Goal: Task Accomplishment & Management: Use online tool/utility

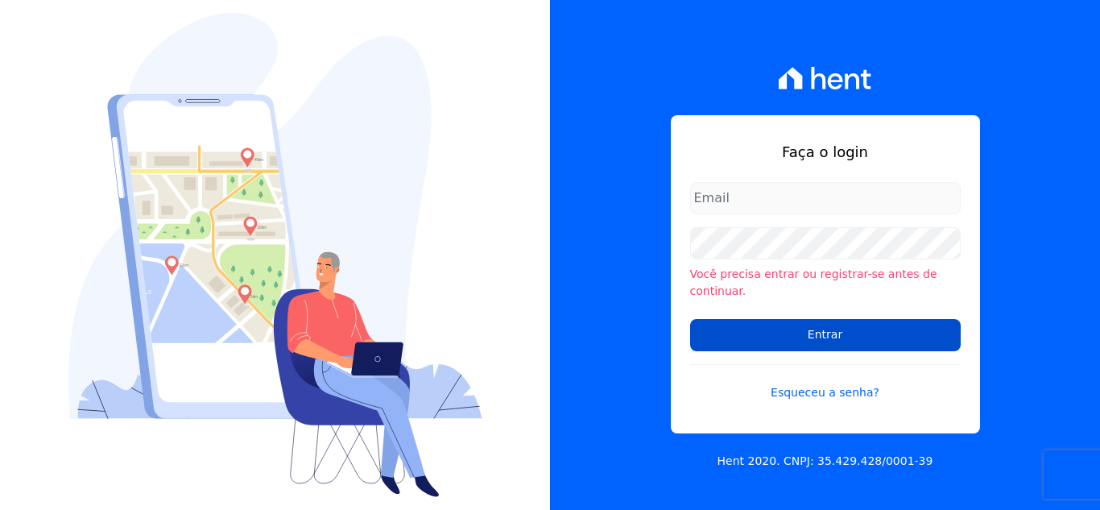
type input "[PERSON_NAME][EMAIL_ADDRESS][DOMAIN_NAME]"
click at [874, 323] on input "Entrar" at bounding box center [825, 335] width 271 height 32
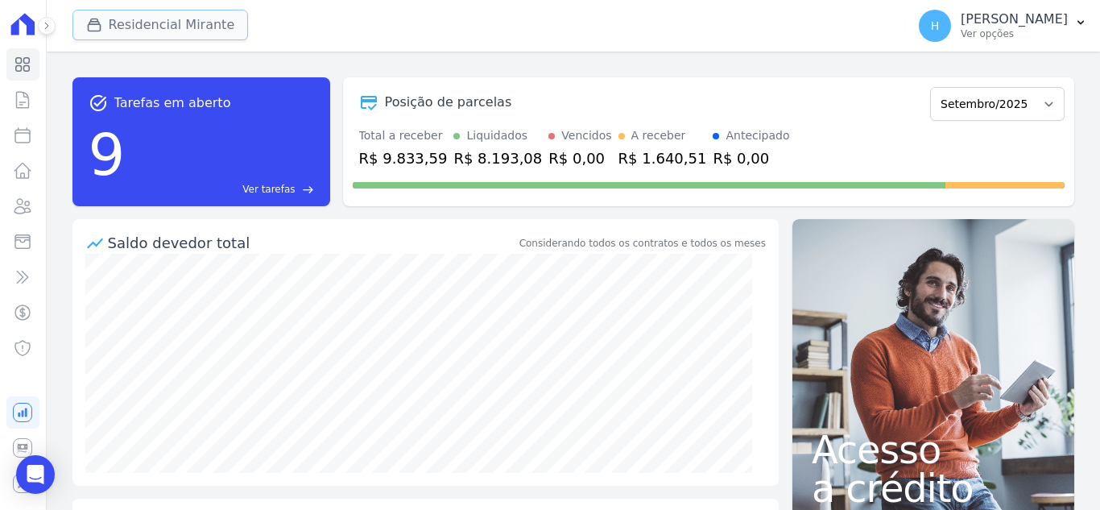
click at [130, 31] on button "Residencial Mirante" at bounding box center [160, 25] width 176 height 31
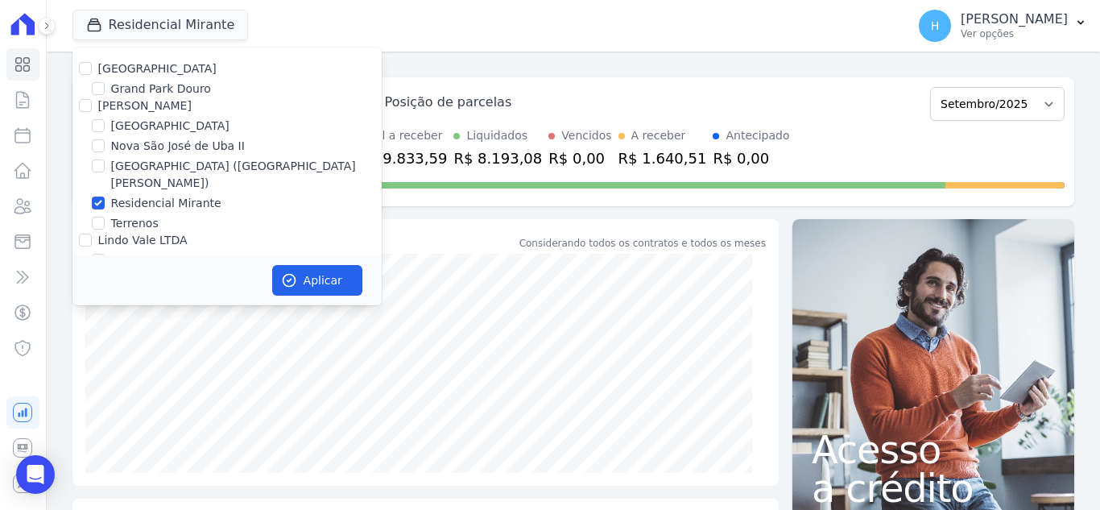
click at [93, 65] on div "Residencial Park" at bounding box center [226, 68] width 309 height 17
click at [81, 72] on input "Residencial Park" at bounding box center [85, 68] width 13 height 13
checkbox input "true"
click at [86, 93] on div "Grand Park Douro" at bounding box center [226, 89] width 309 height 17
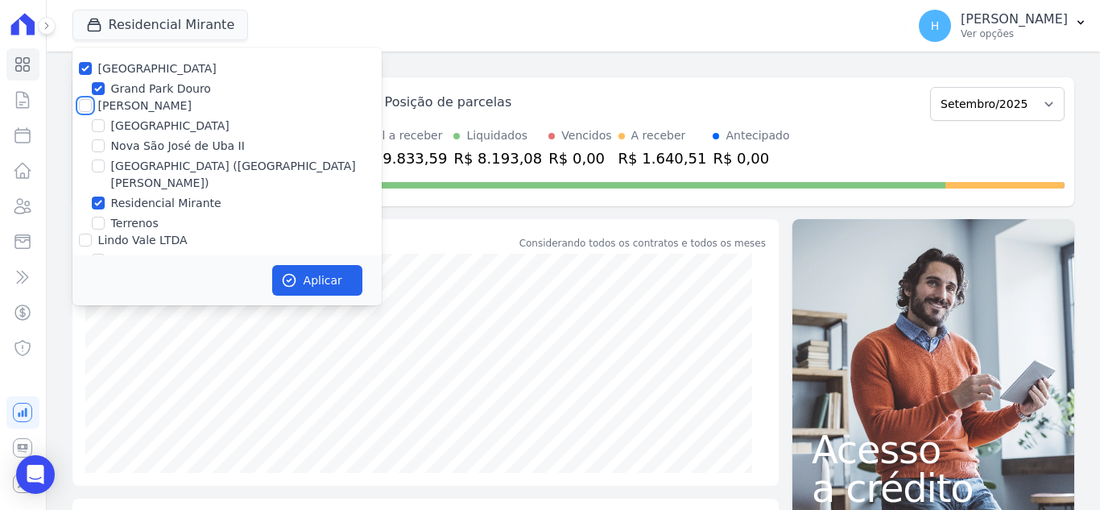
click at [81, 101] on input "JG Freitas" at bounding box center [85, 105] width 13 height 13
checkbox input "true"
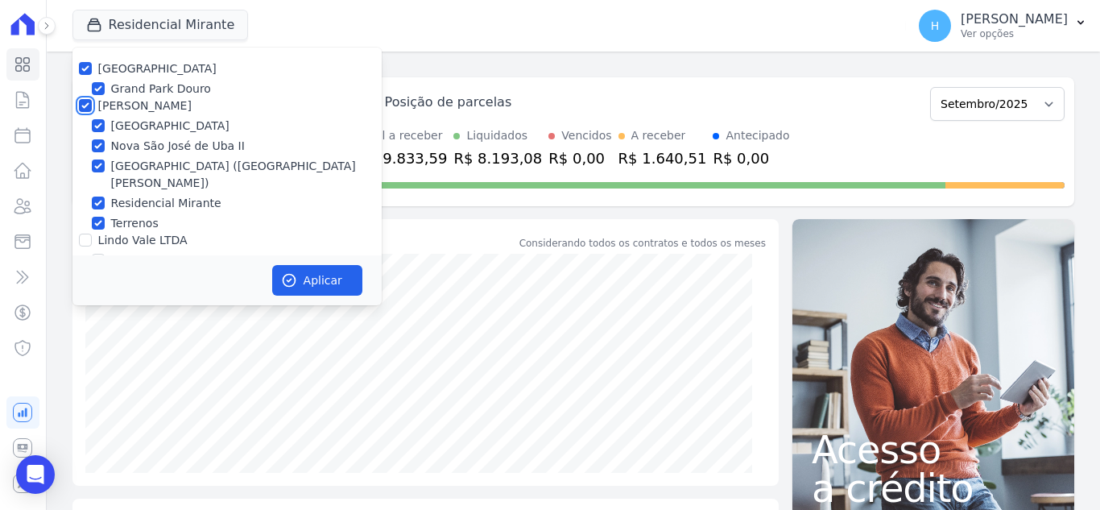
checkbox input "true"
click at [86, 233] on input "Lindo Vale LTDA" at bounding box center [85, 239] width 13 height 13
checkbox input "true"
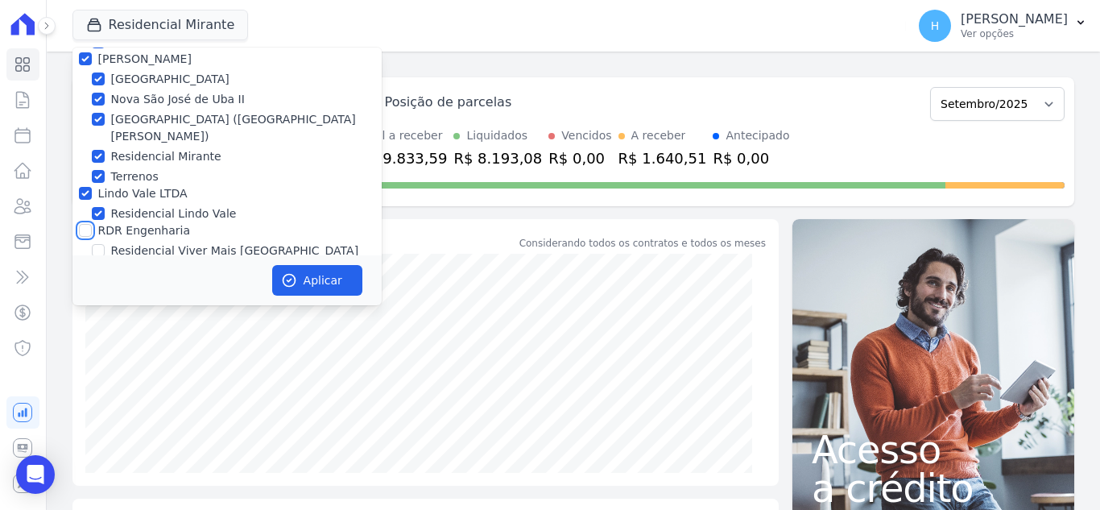
click at [84, 224] on input "RDR Engenharia" at bounding box center [85, 230] width 13 height 13
checkbox input "true"
click at [332, 275] on button "Aplicar" at bounding box center [317, 280] width 90 height 31
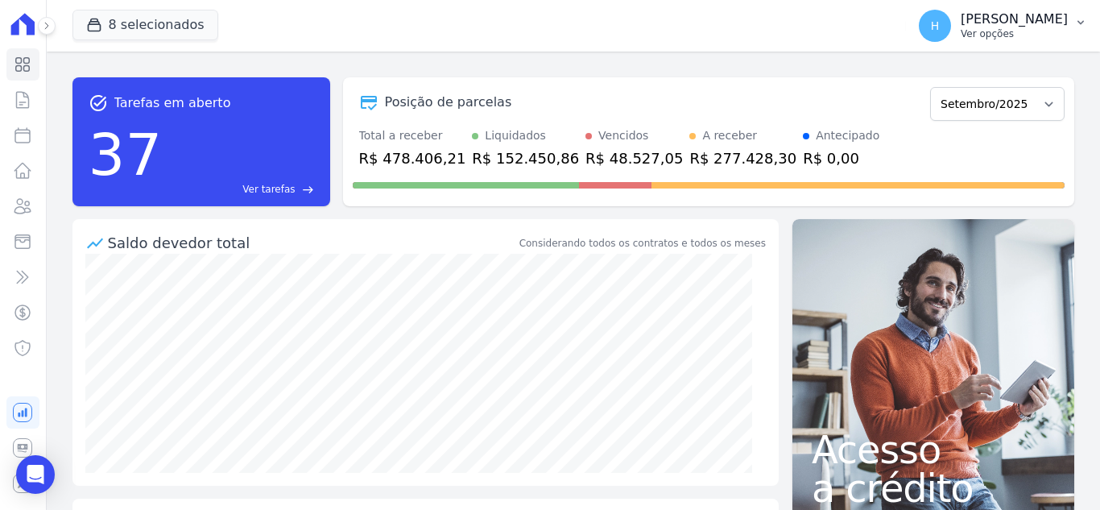
click at [1017, 35] on p "Ver opções" at bounding box center [1014, 33] width 107 height 13
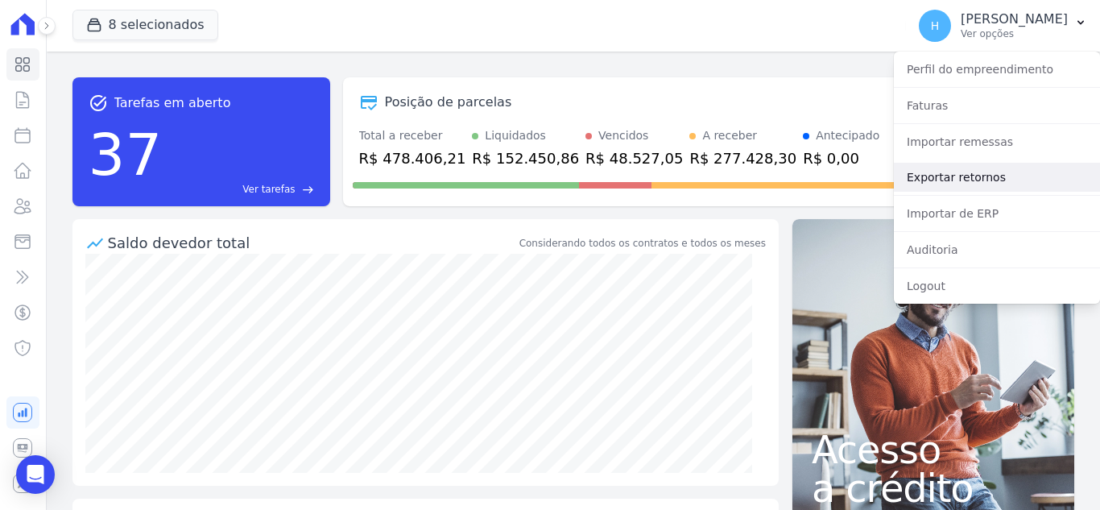
click at [1002, 167] on link "Exportar retornos" at bounding box center [997, 177] width 206 height 29
